Goal: Information Seeking & Learning: Learn about a topic

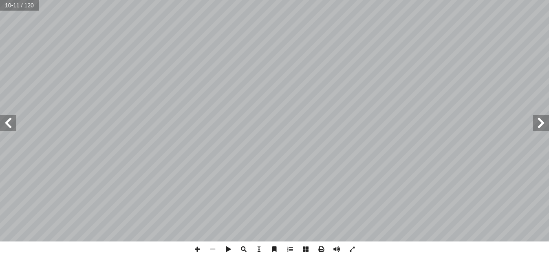
click at [538, 126] on span at bounding box center [541, 123] width 16 height 16
click at [13, 125] on span at bounding box center [8, 123] width 16 height 16
click at [13, 126] on span at bounding box center [8, 123] width 16 height 16
click at [547, 130] on span at bounding box center [549, 125] width 16 height 16
click at [9, 129] on span at bounding box center [8, 125] width 16 height 16
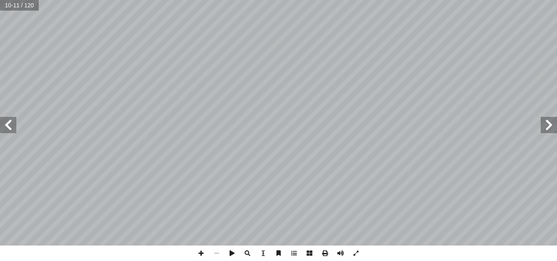
click at [9, 129] on span at bounding box center [8, 125] width 16 height 16
click at [11, 126] on span at bounding box center [8, 125] width 16 height 16
click at [13, 120] on span at bounding box center [8, 125] width 16 height 16
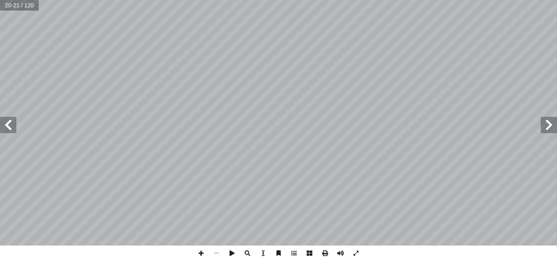
click at [544, 122] on span at bounding box center [549, 125] width 16 height 16
click at [326, 252] on span at bounding box center [325, 254] width 16 height 16
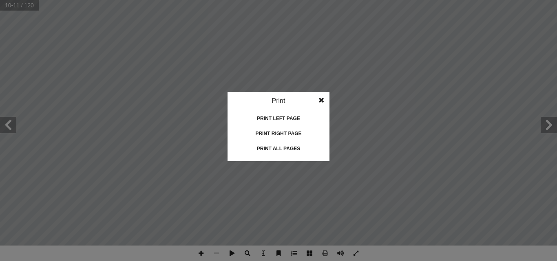
click at [322, 99] on span at bounding box center [321, 100] width 15 height 16
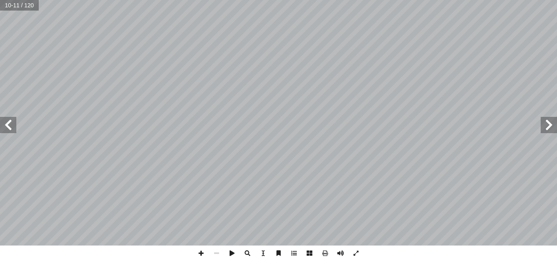
click at [553, 130] on span at bounding box center [549, 125] width 16 height 16
click at [14, 132] on span at bounding box center [8, 125] width 16 height 16
